Goal: Information Seeking & Learning: Find specific page/section

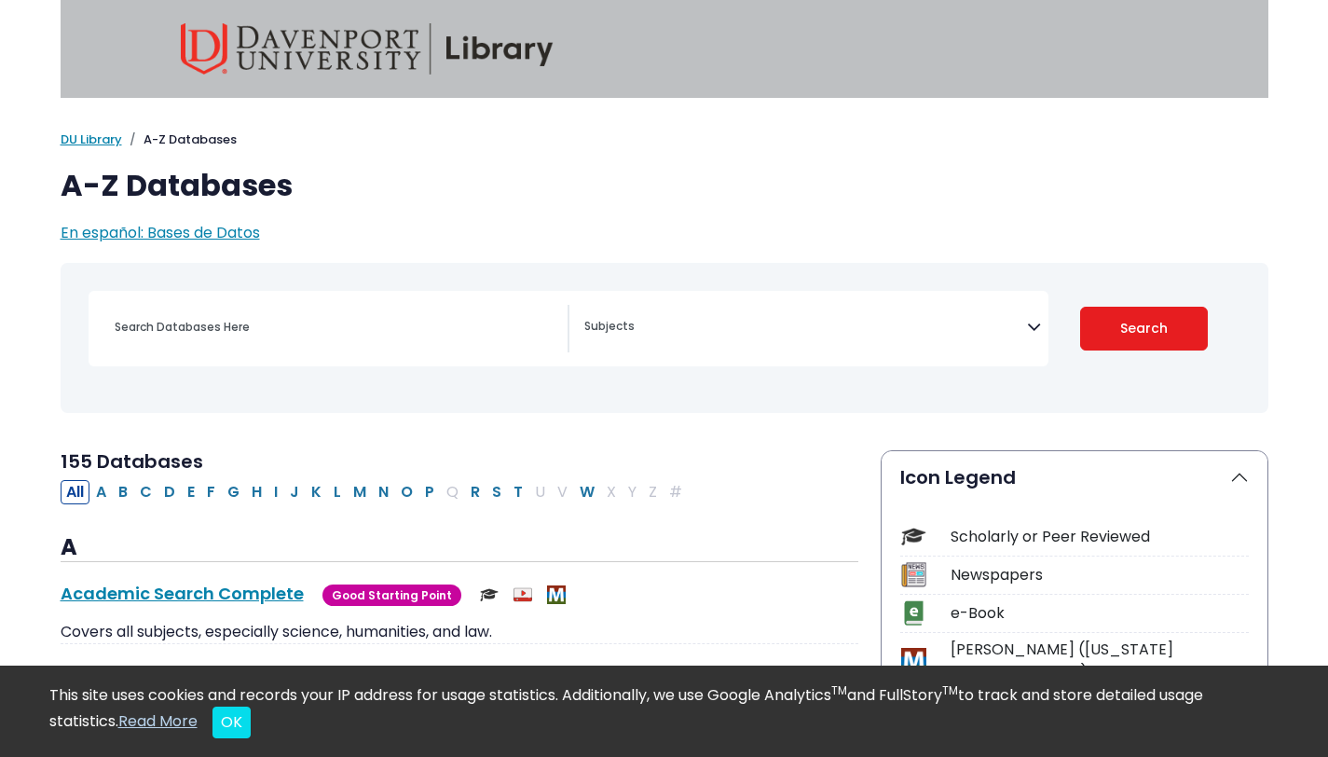
select select "Database Subject Filter"
click at [868, 344] on span "Search filters" at bounding box center [805, 329] width 443 height 48
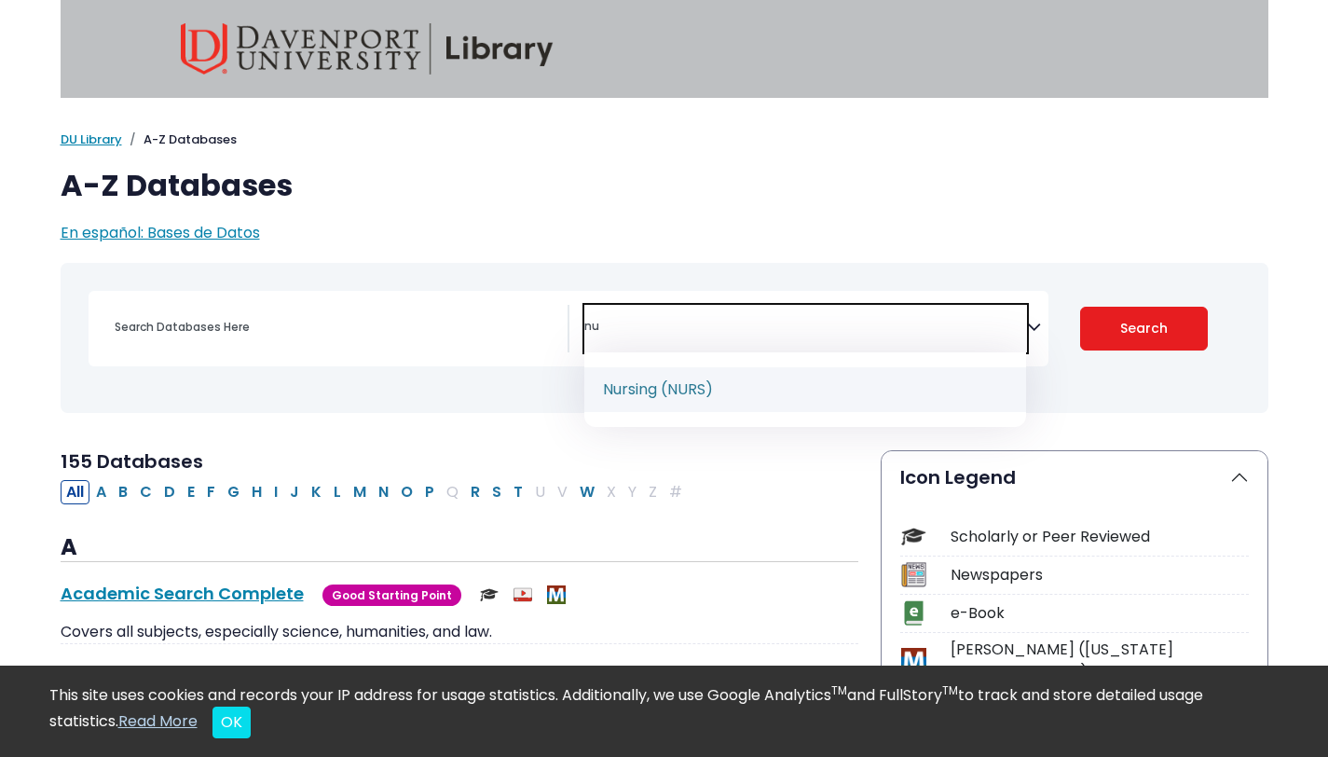
type textarea "nu"
select select "219076"
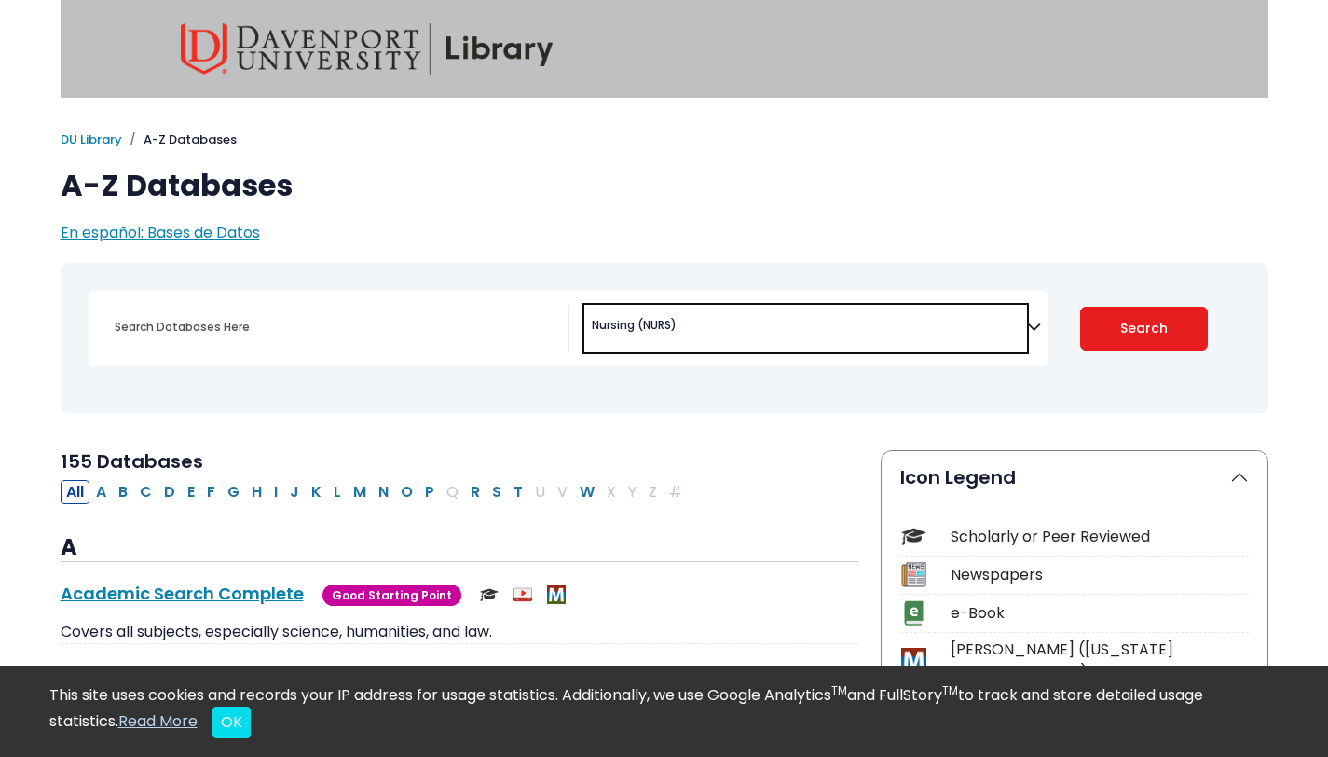
scroll to position [932, 0]
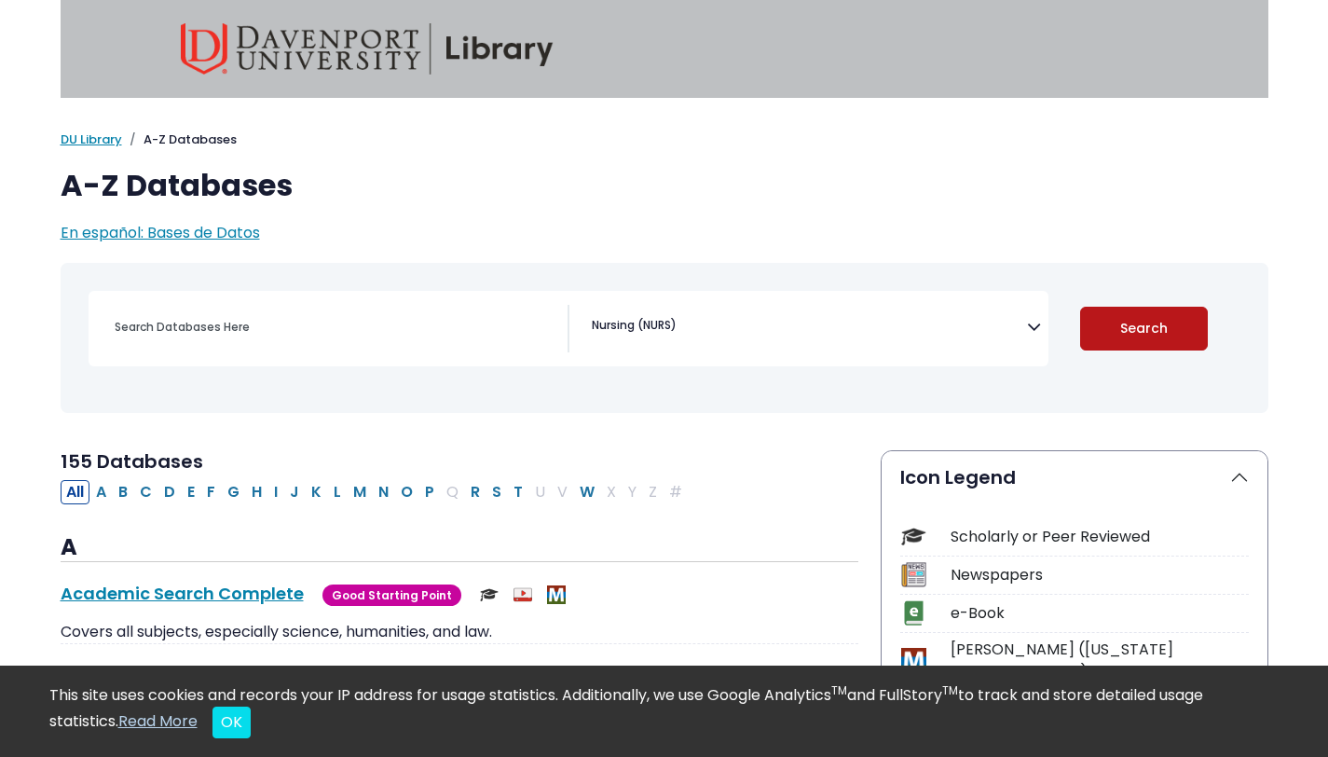
click at [1132, 319] on button "Search" at bounding box center [1144, 329] width 128 height 44
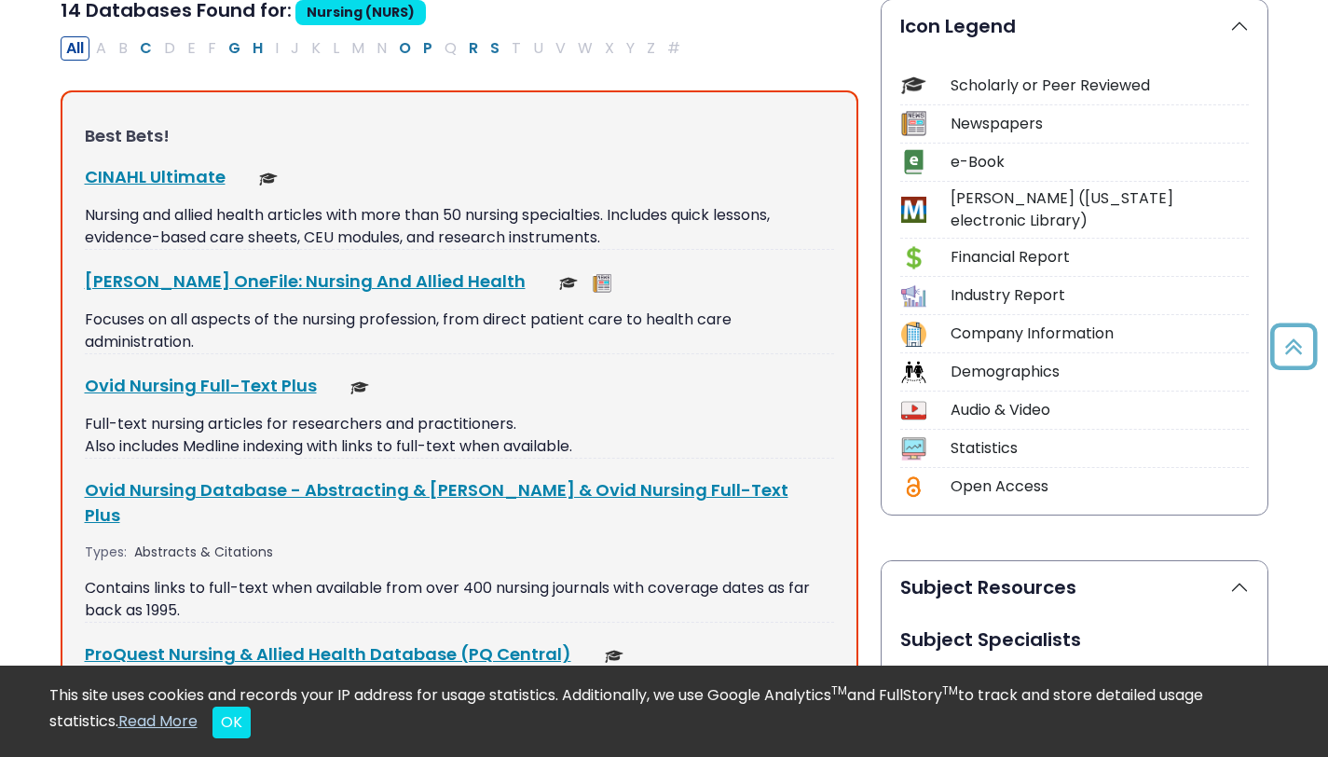
scroll to position [459, 0]
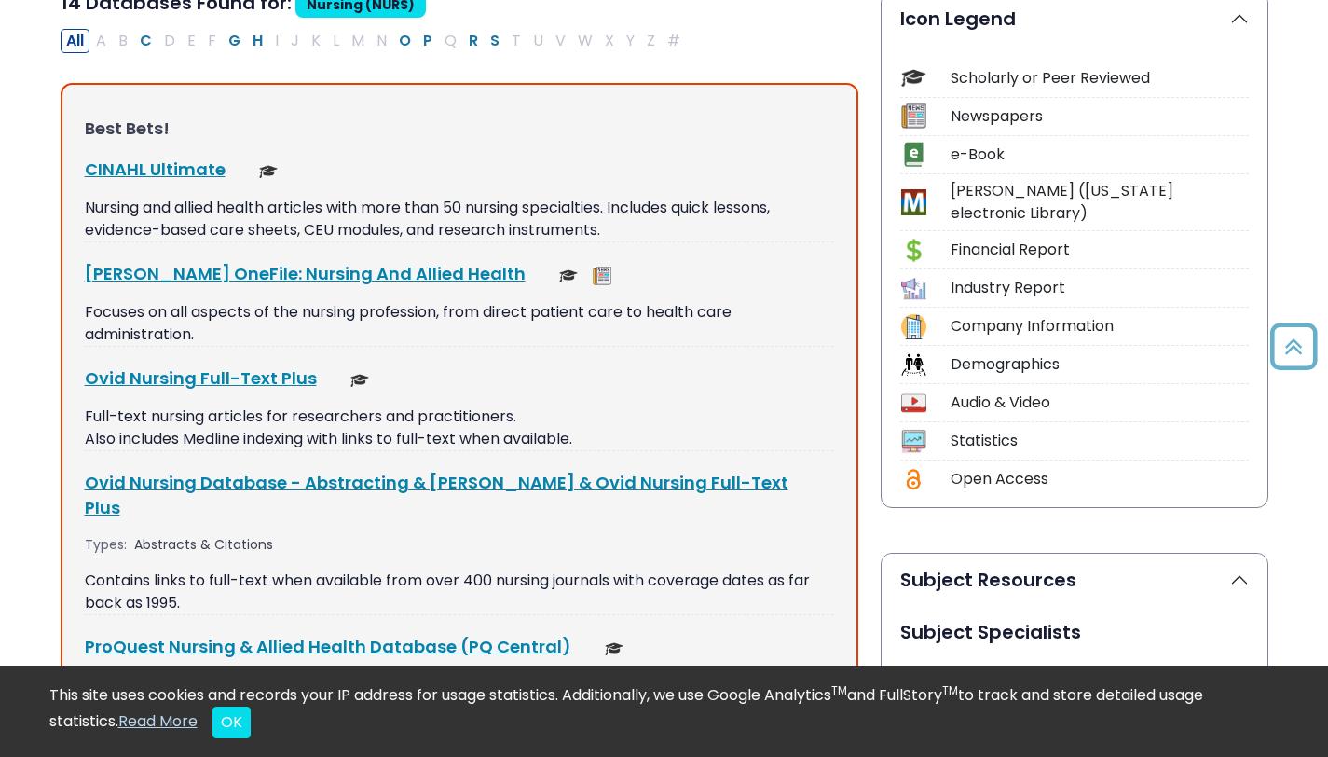
drag, startPoint x: 1341, startPoint y: 121, endPoint x: 1339, endPoint y: 240, distance: 118.4
click at [189, 169] on link "CINAHL Ultimate This link opens in a new window" at bounding box center [155, 169] width 141 height 23
